Goal: Information Seeking & Learning: Find specific fact

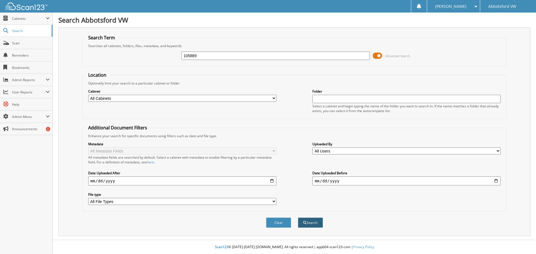
type input "105889"
click at [314, 222] on button "Search" at bounding box center [310, 223] width 25 height 10
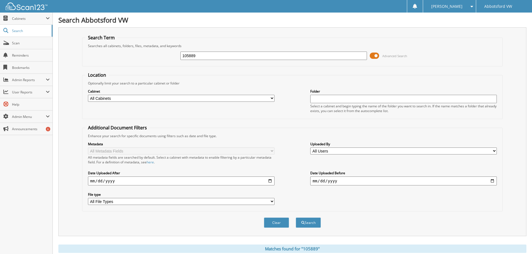
scroll to position [89, 0]
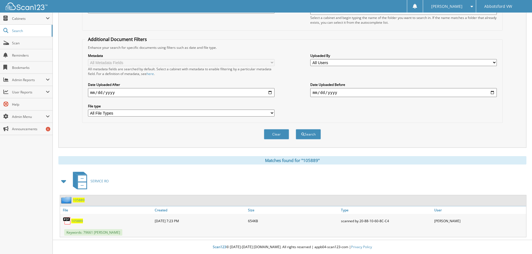
click at [78, 220] on span "105889" at bounding box center [77, 221] width 12 height 5
